Goal: Transaction & Acquisition: Purchase product/service

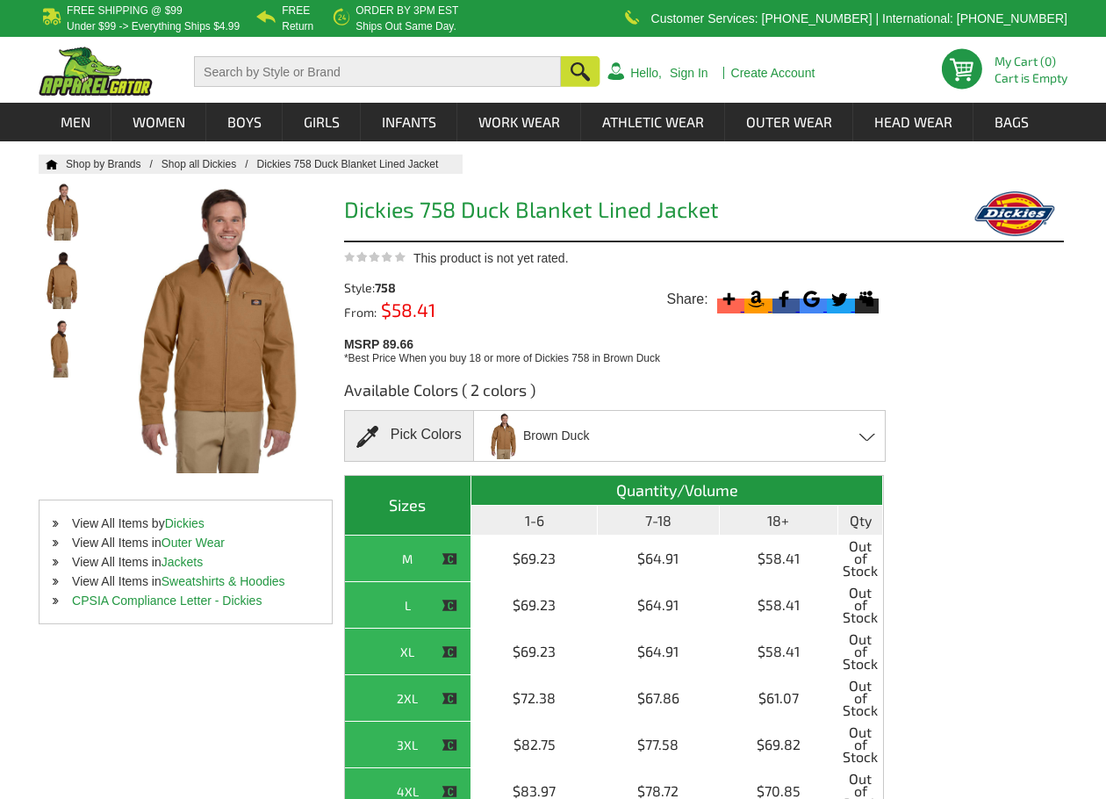
click at [866, 447] on div "Brown Duck Black - Closeout Brown Duck - Closeout" at bounding box center [679, 436] width 413 height 52
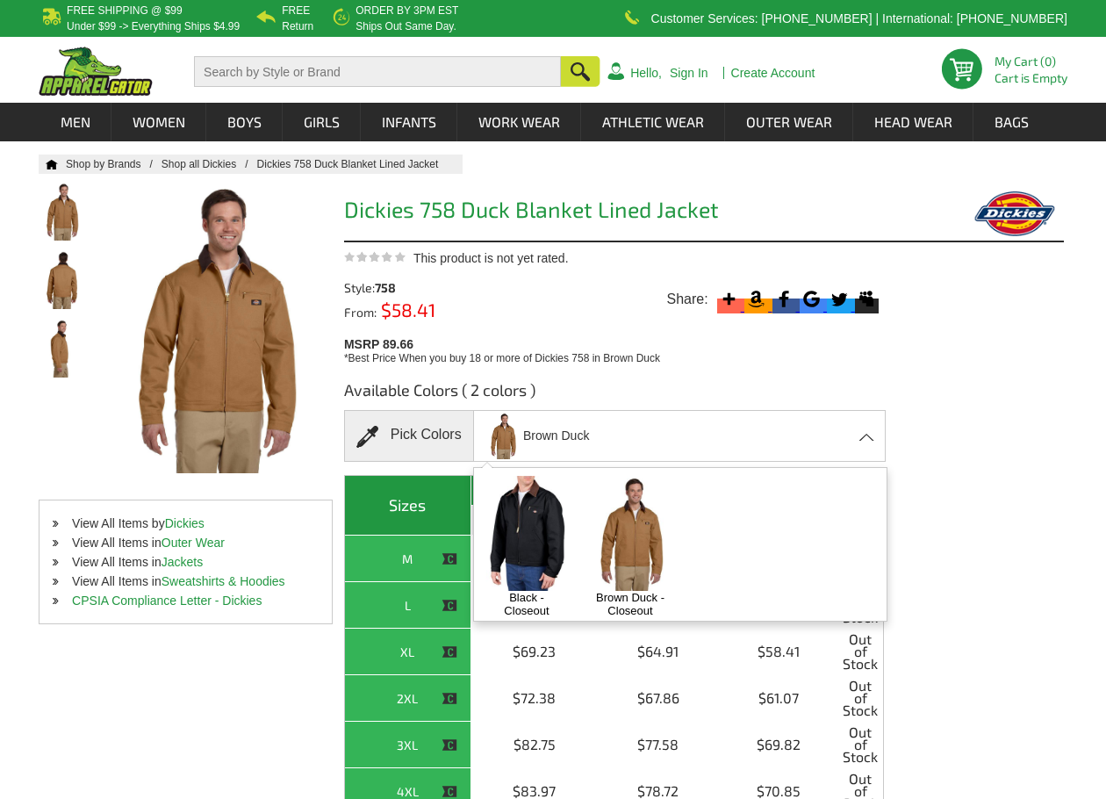
click at [1010, 455] on div "Available Colors ( 2 colors ) Pick Colors Brown Duck Black - Closeout Brown Duc…" at bounding box center [704, 655] width 720 height 579
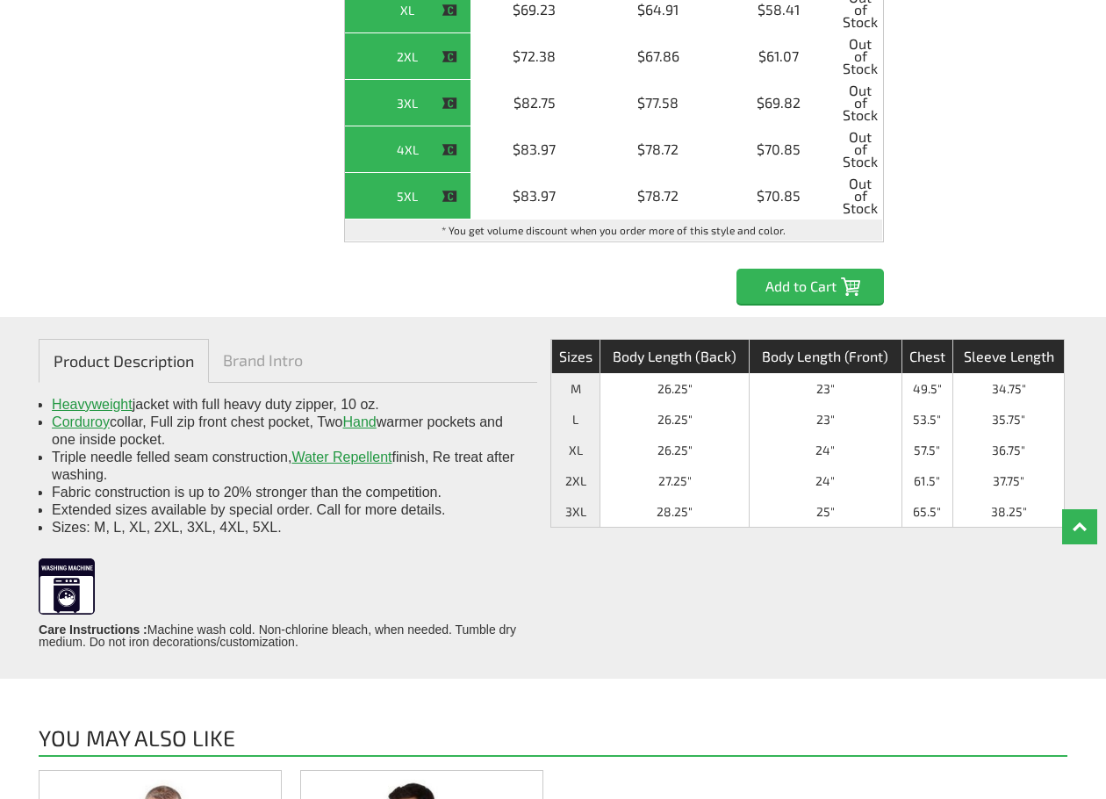
scroll to position [614, 0]
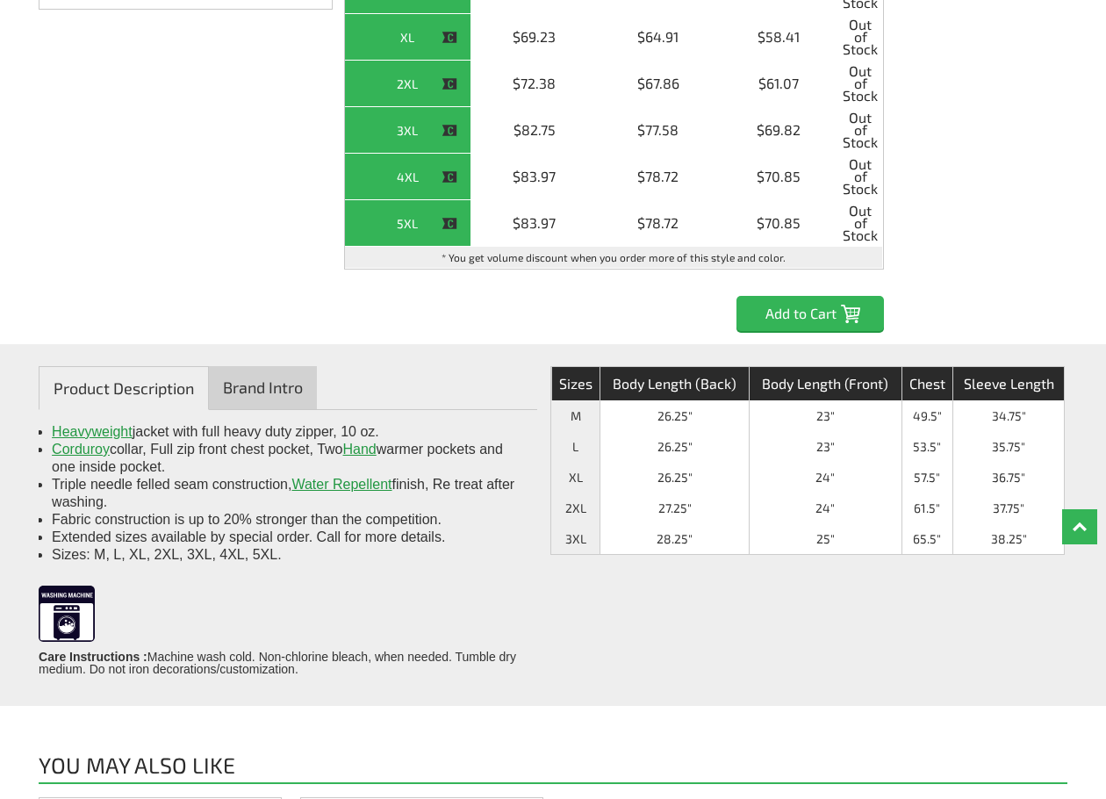
click at [269, 384] on link "Brand Intro" at bounding box center [263, 387] width 108 height 43
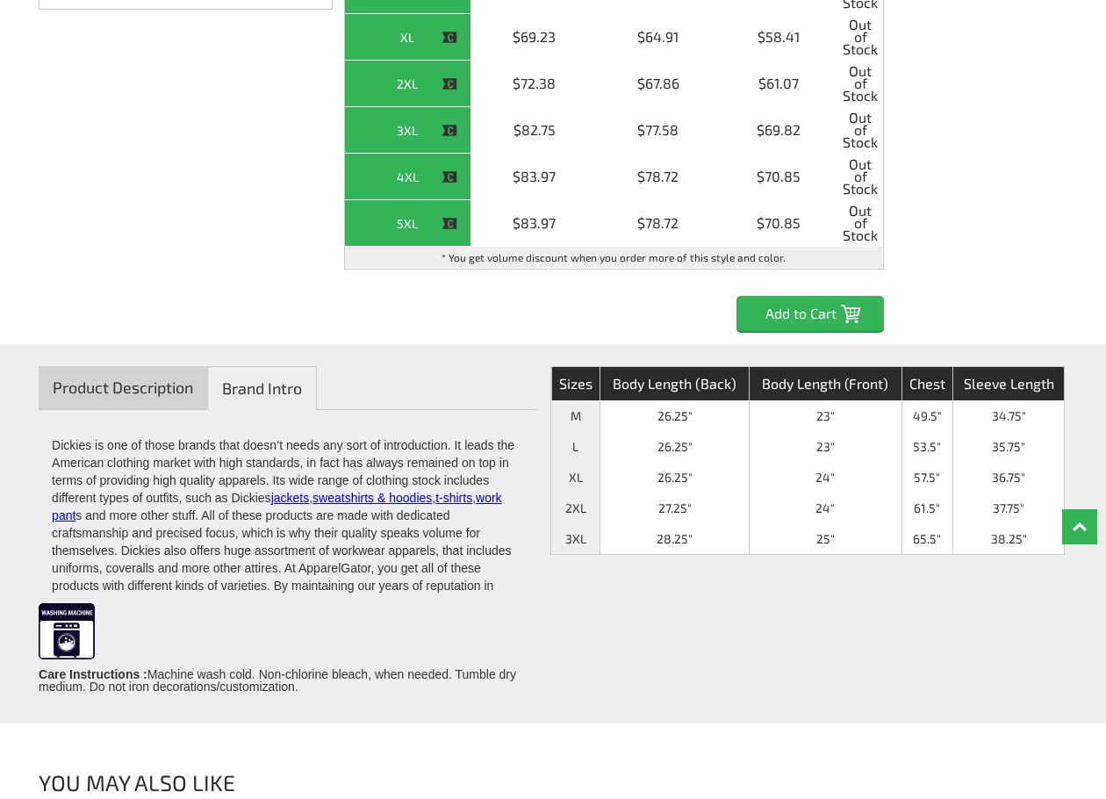
drag, startPoint x: 154, startPoint y: 391, endPoint x: 178, endPoint y: 397, distance: 24.3
click at [155, 391] on link "Product Description" at bounding box center [123, 387] width 169 height 43
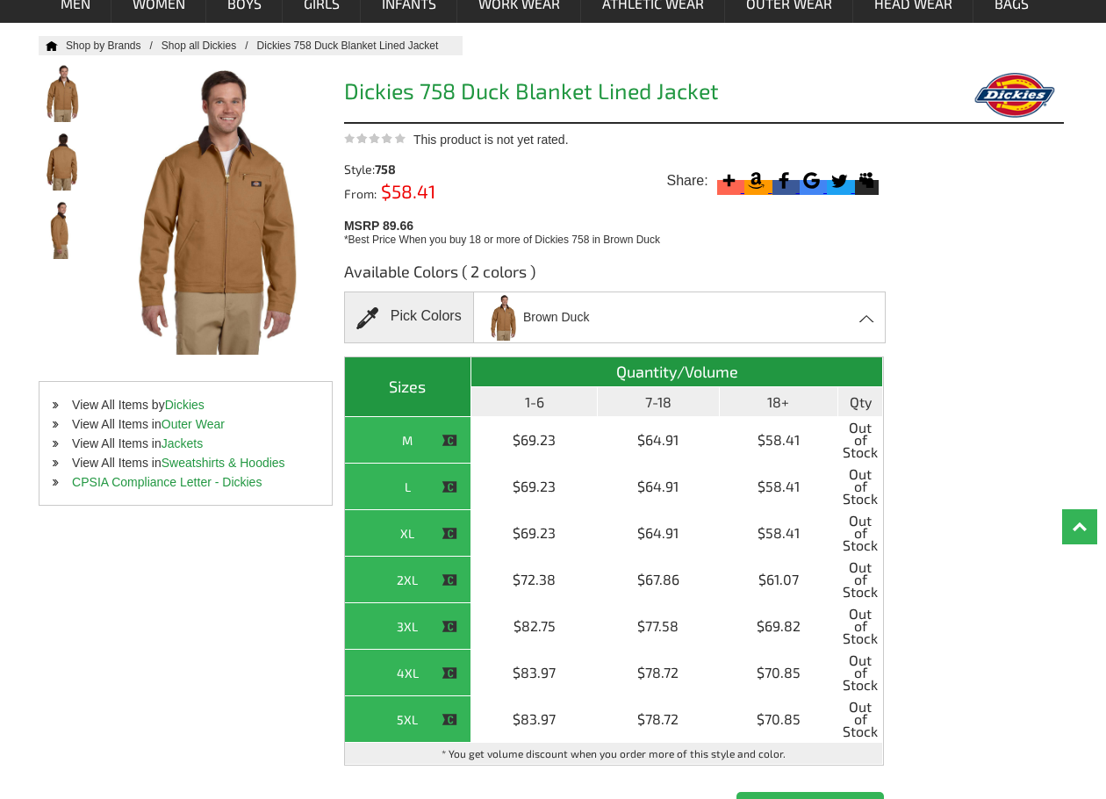
scroll to position [88, 0]
